Goal: Information Seeking & Learning: Learn about a topic

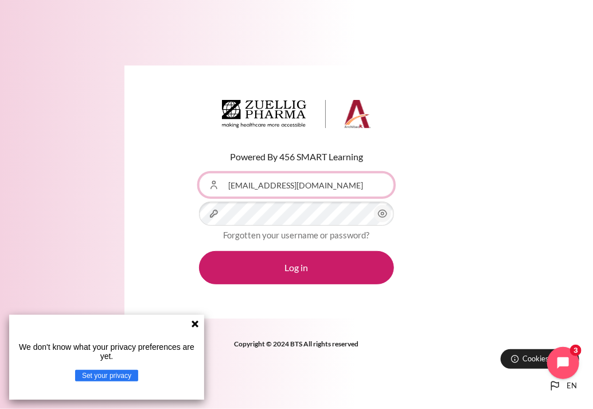
click at [239, 184] on input "ntbthanh@zuelligpharma.com" at bounding box center [296, 185] width 195 height 24
type input "[EMAIL_ADDRESS][DOMAIN_NAME]"
click at [382, 213] on icon "Content" at bounding box center [383, 214] width 14 height 14
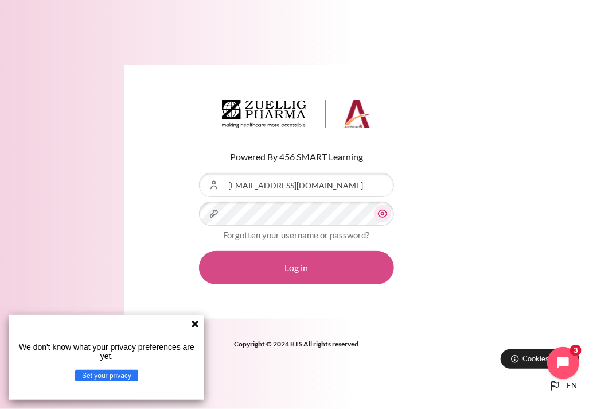
click at [332, 265] on button "Log in" at bounding box center [296, 267] width 195 height 33
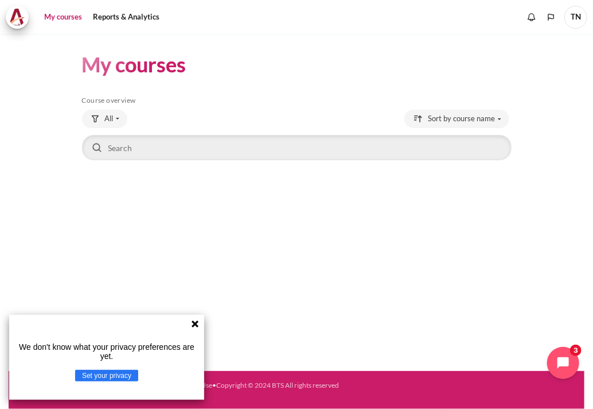
click at [195, 323] on icon at bounding box center [195, 323] width 7 height 7
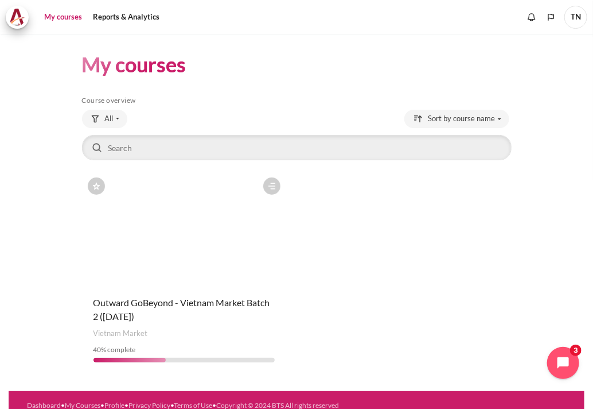
click at [220, 246] on figure "Content" at bounding box center [184, 229] width 205 height 115
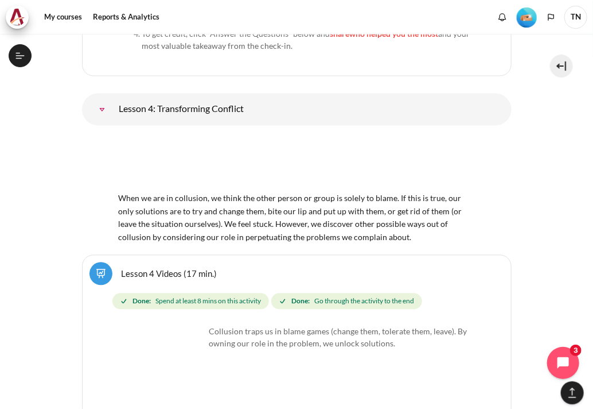
scroll to position [5255, 0]
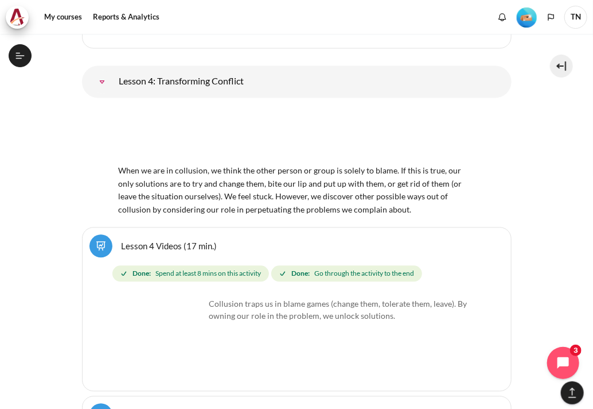
click at [259, 179] on div "When we are in collusion, we think the other person or group is solely to blame…" at bounding box center [297, 161] width 356 height 109
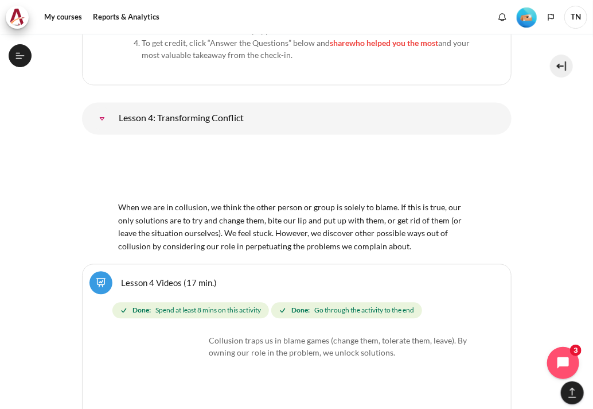
click at [280, 143] on img "Content" at bounding box center [297, 171] width 356 height 56
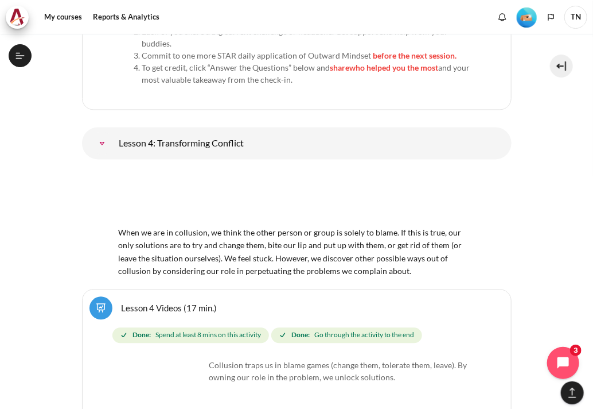
click at [169, 168] on img "Content" at bounding box center [297, 196] width 356 height 56
click at [257, 214] on span "When we are in collusion, we think the other person or group is solely to blame…" at bounding box center [297, 244] width 356 height 61
drag, startPoint x: 257, startPoint y: 171, endPoint x: 287, endPoint y: 189, distance: 34.7
click at [300, 214] on span "When we are in collusion, we think the other person or group is solely to blame…" at bounding box center [297, 244] width 356 height 61
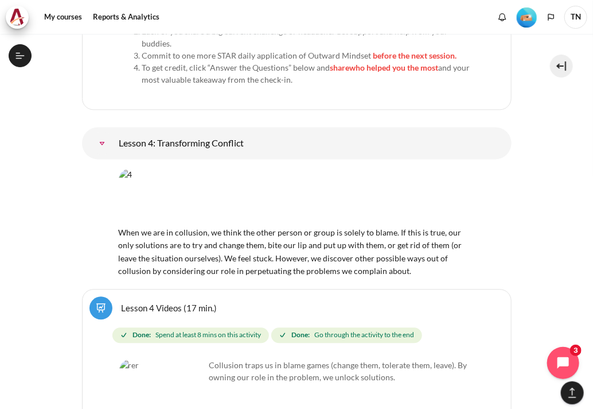
click at [114, 131] on link "Lesson 4: Transforming Conflict" at bounding box center [102, 142] width 23 height 23
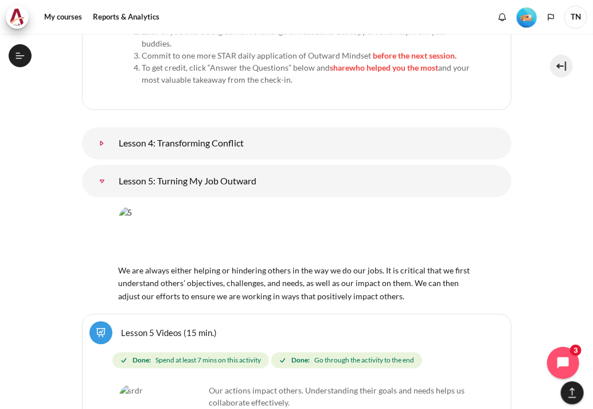
click at [114, 131] on link "Lesson 4: Transforming Conflict" at bounding box center [102, 142] width 23 height 23
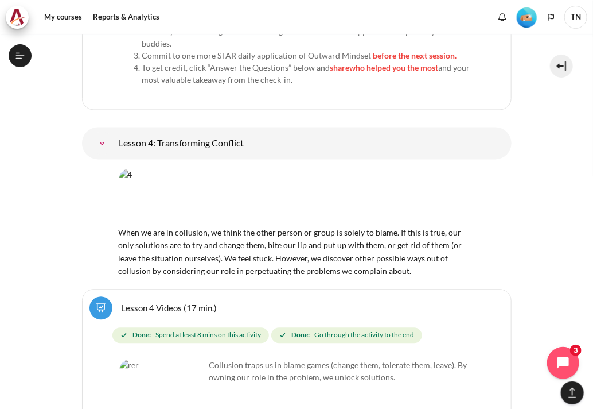
click at [199, 178] on div "When we are in collusion, we think the other person or group is solely to blame…" at bounding box center [297, 222] width 356 height 109
click at [21, 60] on icon at bounding box center [20, 56] width 10 height 10
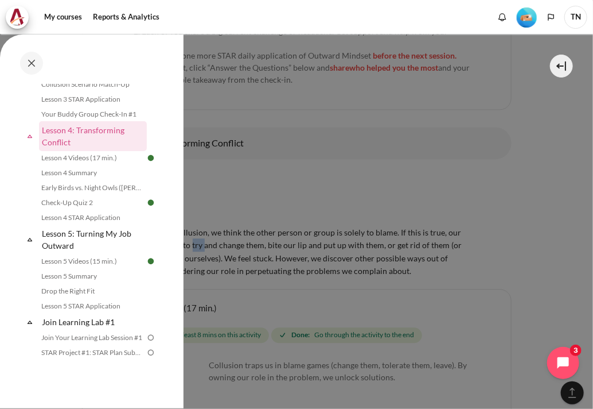
scroll to position [438, 0]
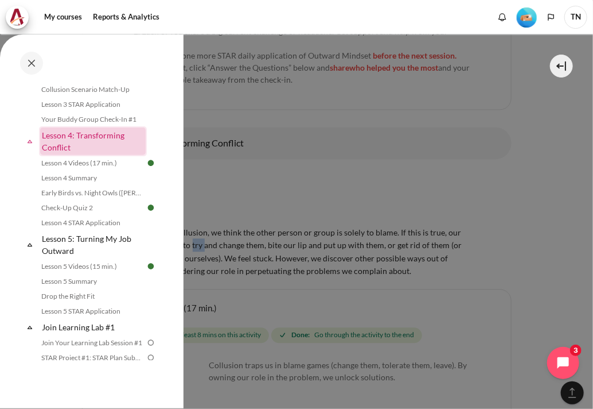
click at [87, 139] on link "Lesson 4: Transforming Conflict" at bounding box center [93, 141] width 106 height 28
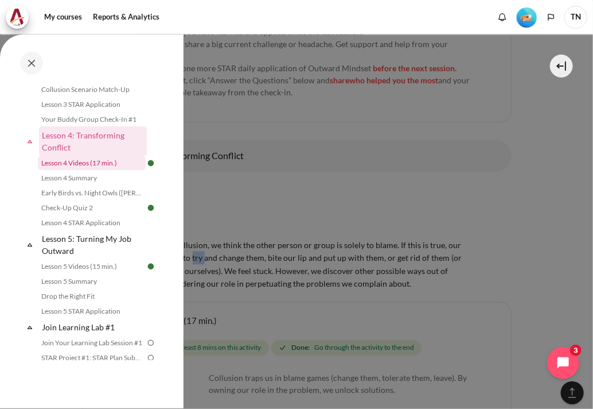
click at [71, 165] on link "Lesson 4 Videos (17 min.)" at bounding box center [92, 163] width 108 height 14
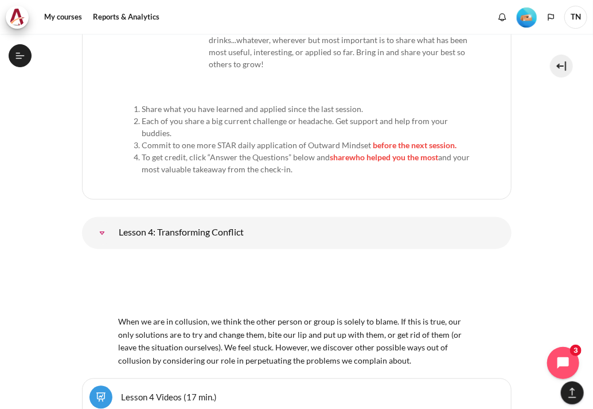
scroll to position [5197, 0]
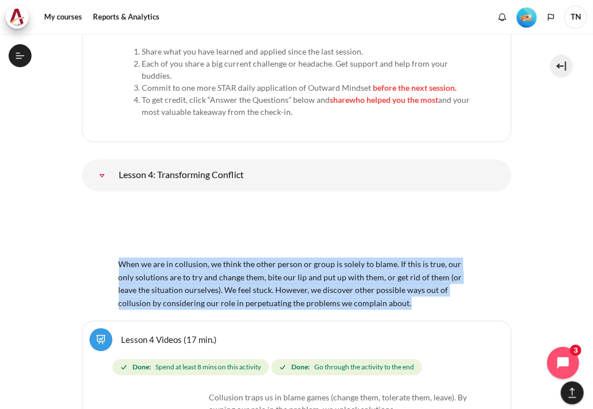
drag, startPoint x: 119, startPoint y: 216, endPoint x: 422, endPoint y: 258, distance: 305.9
click at [422, 258] on div "When we are in collusion, we think the other person or group is solely to blame…" at bounding box center [297, 255] width 356 height 109
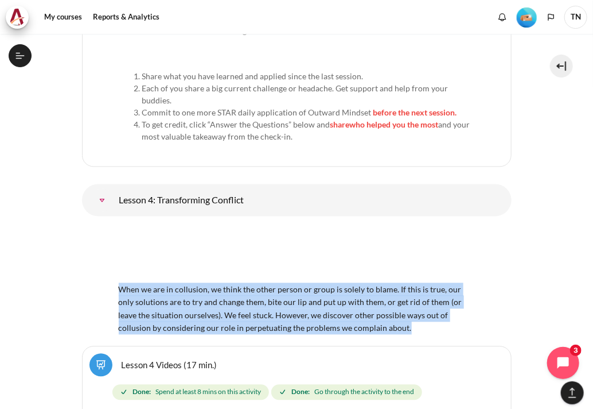
drag, startPoint x: 402, startPoint y: 254, endPoint x: 344, endPoint y: 244, distance: 59.4
copy span "When we are in collusion, we think the other person or group is solely to blame…"
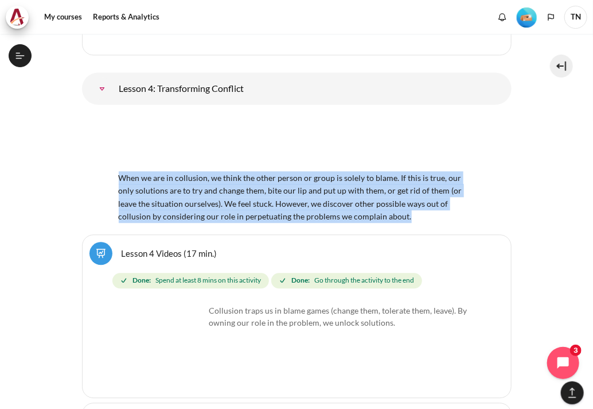
scroll to position [5312, 0]
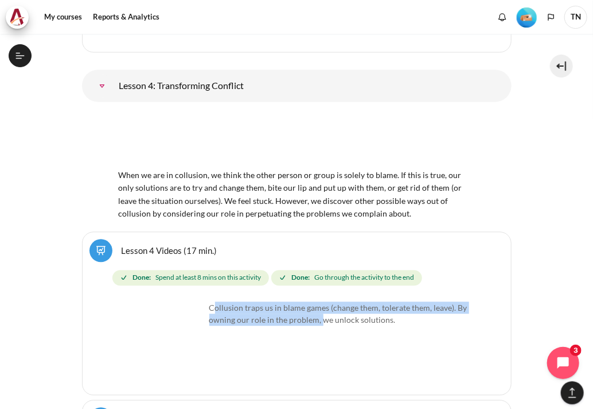
drag, startPoint x: 212, startPoint y: 236, endPoint x: 322, endPoint y: 251, distance: 111.1
click at [322, 301] on p "Collusion traps us in blame games (change them, tolerate them, leave). By ownin…" at bounding box center [296, 313] width 355 height 24
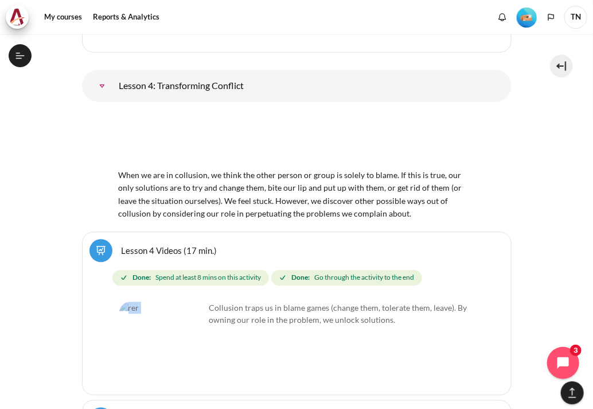
drag, startPoint x: 209, startPoint y: 233, endPoint x: 413, endPoint y: 262, distance: 205.7
click at [413, 301] on div "Collusion traps us in blame games (change them, tolerate them, leave). By ownin…" at bounding box center [296, 321] width 355 height 41
copy img "Content"
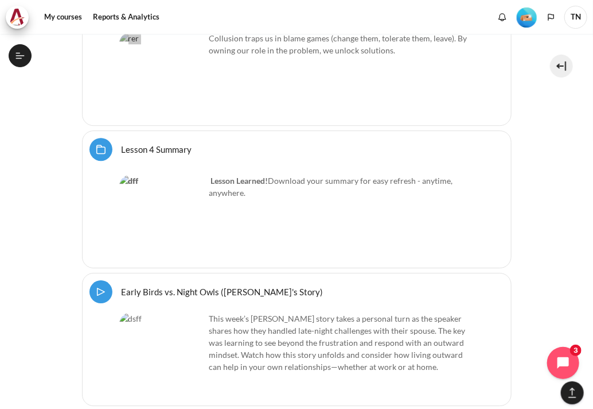
scroll to position [5599, 0]
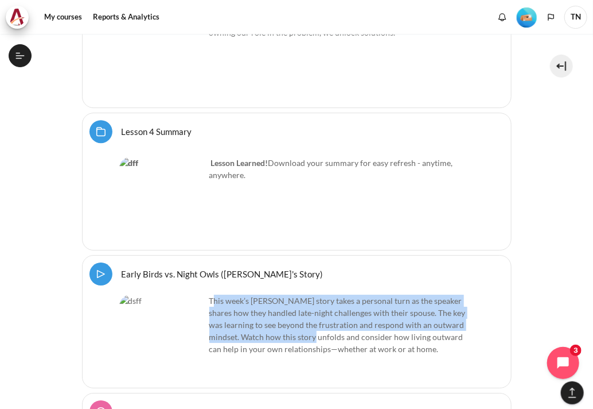
drag, startPoint x: 211, startPoint y: 227, endPoint x: 303, endPoint y: 266, distance: 99.8
click at [303, 294] on p "This week’s [PERSON_NAME] story takes a personal turn as the speaker shares how…" at bounding box center [296, 324] width 355 height 60
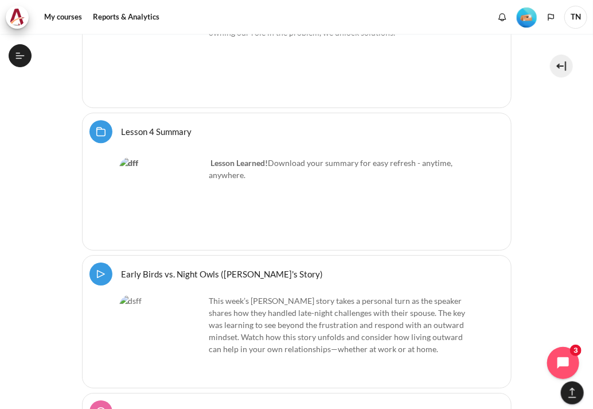
click at [208, 294] on p "This week’s [PERSON_NAME] story takes a personal turn as the speaker shares how…" at bounding box center [296, 324] width 355 height 60
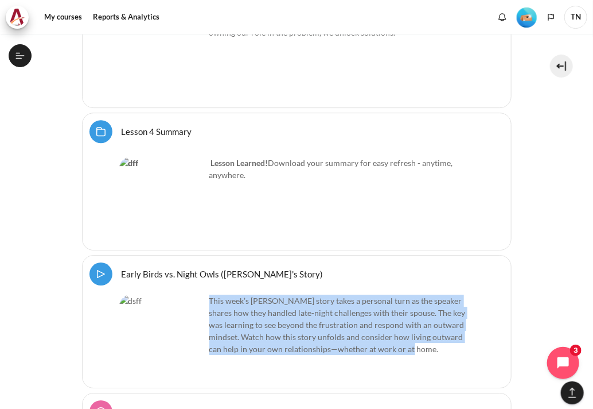
drag, startPoint x: 209, startPoint y: 227, endPoint x: 409, endPoint y: 285, distance: 208.5
click at [409, 294] on div "This week’s [PERSON_NAME] story takes a personal turn as the speaker shares how…" at bounding box center [296, 337] width 355 height 86
copy p "This week’s [PERSON_NAME] story takes a personal turn as the speaker shares how…"
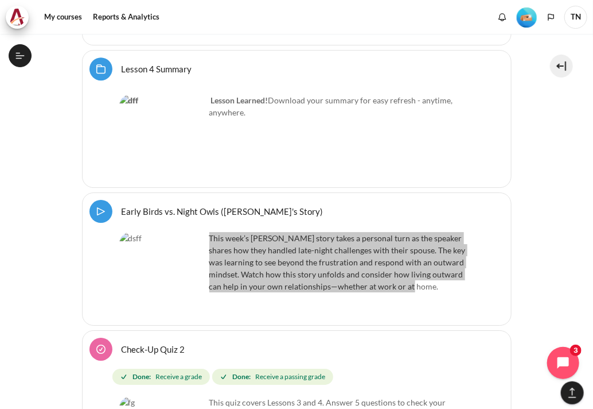
scroll to position [5656, 0]
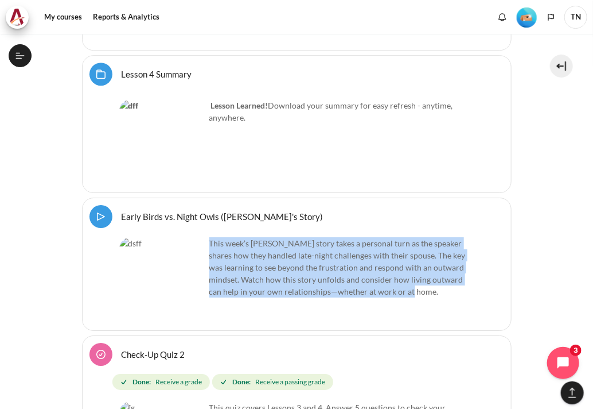
click at [163, 348] on link "Check-Up Quiz 2" at bounding box center [154, 353] width 64 height 11
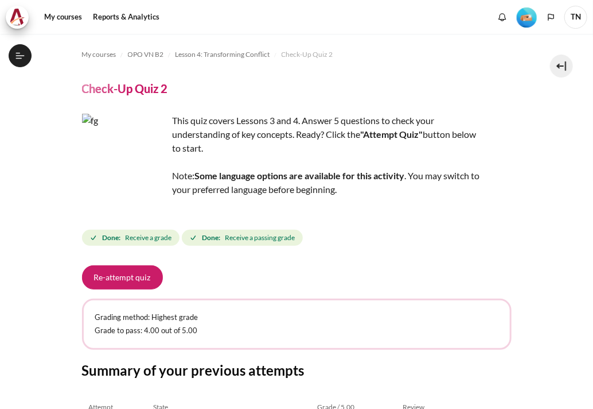
scroll to position [181, 0]
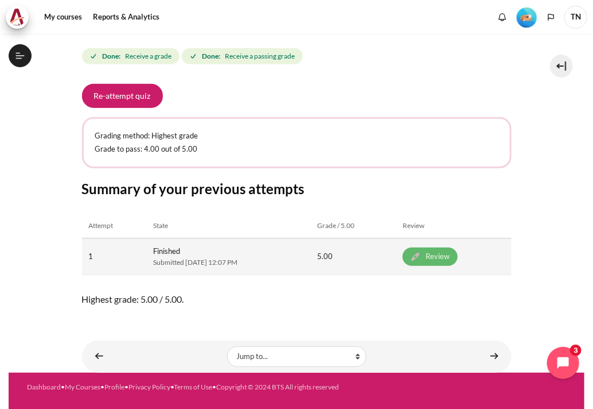
click at [457, 257] on link "Review" at bounding box center [430, 256] width 55 height 18
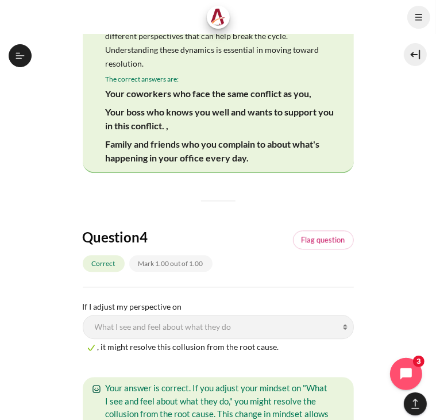
scroll to position [1263, 0]
